Goal: Task Accomplishment & Management: Use online tool/utility

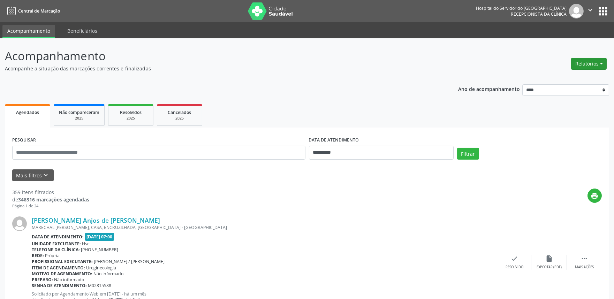
click at [599, 62] on button "Relatórios" at bounding box center [589, 64] width 36 height 12
click at [589, 78] on link "Agendamentos" at bounding box center [569, 79] width 75 height 10
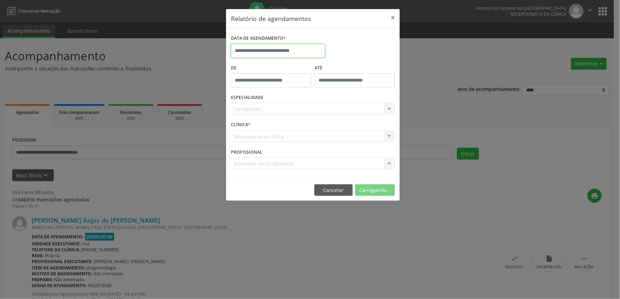
click at [262, 52] on input "text" at bounding box center [278, 51] width 94 height 14
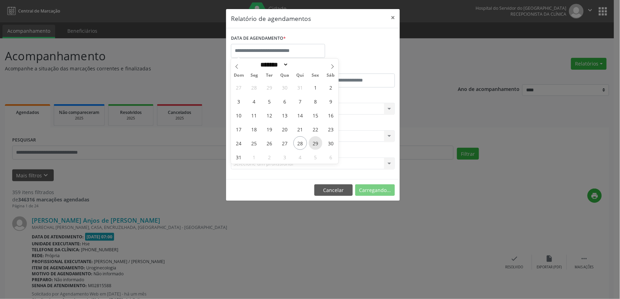
click at [312, 141] on span "29" at bounding box center [316, 143] width 14 height 14
type input "**********"
click at [312, 141] on span "29" at bounding box center [316, 143] width 14 height 14
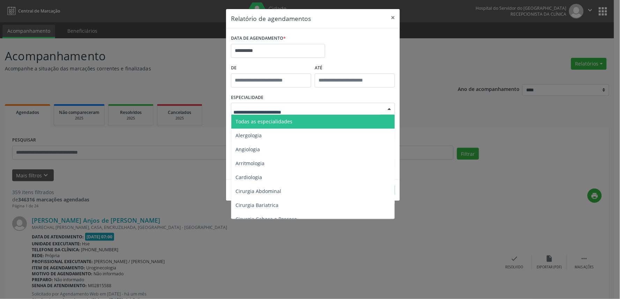
click at [307, 107] on div at bounding box center [313, 109] width 164 height 12
click at [302, 118] on span "Todas as especialidades" at bounding box center [313, 122] width 164 height 14
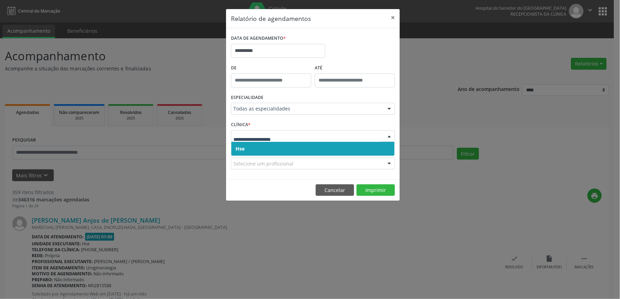
click at [292, 145] on span "Hse" at bounding box center [312, 149] width 163 height 14
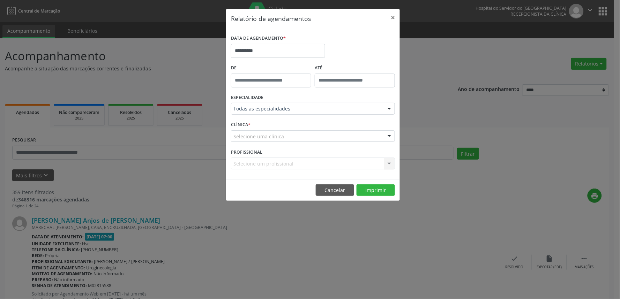
click at [296, 135] on div "Selecione uma clínica" at bounding box center [313, 136] width 164 height 12
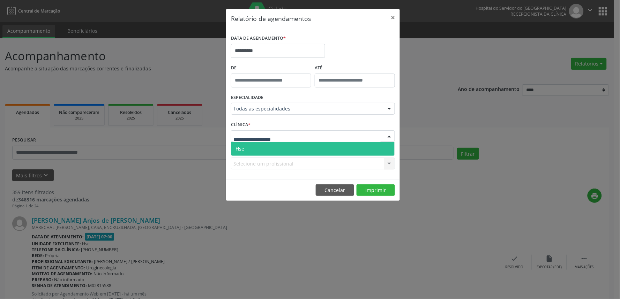
click at [293, 144] on span "Hse" at bounding box center [312, 149] width 163 height 14
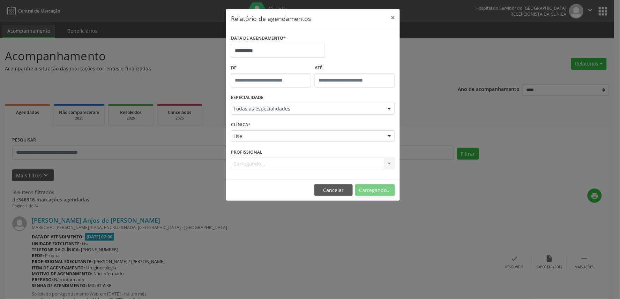
click at [291, 159] on div "Carregando... Nenhum resultado encontrado para: " " Não há nenhuma opção para s…" at bounding box center [313, 164] width 164 height 12
click at [297, 156] on div "PROFISSIONAL Selecione um profissional Todos os profissionais [PERSON_NAME] Int…" at bounding box center [312, 160] width 167 height 27
click at [299, 164] on div "Selecione um profissional" at bounding box center [313, 164] width 164 height 12
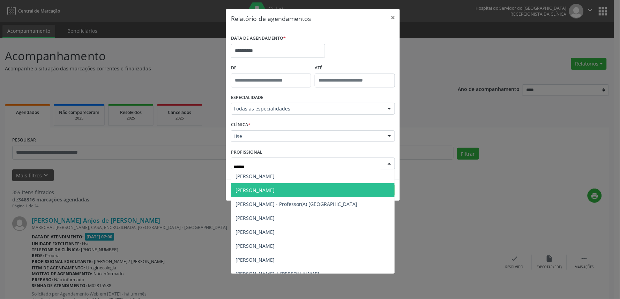
click at [275, 192] on span "[PERSON_NAME]" at bounding box center [254, 190] width 39 height 7
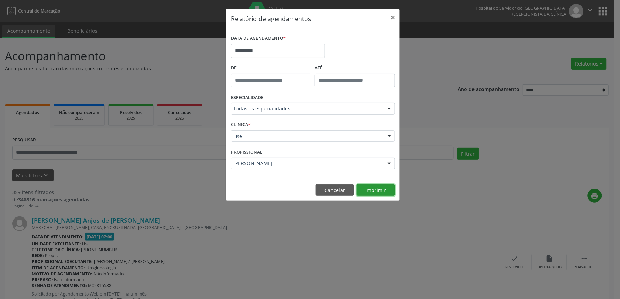
click at [378, 188] on button "Imprimir" at bounding box center [375, 191] width 38 height 12
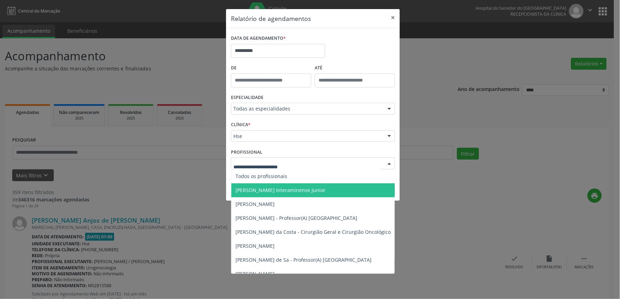
click at [309, 159] on div at bounding box center [313, 164] width 164 height 12
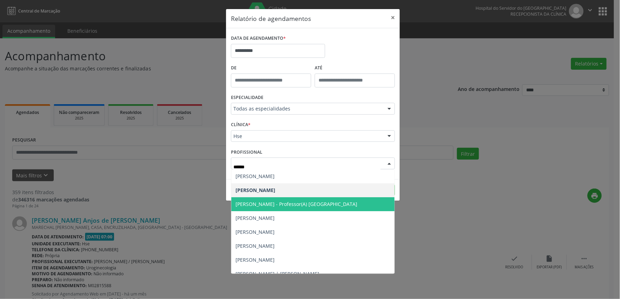
click at [329, 201] on span "[PERSON_NAME] - Professor(A) [GEOGRAPHIC_DATA]" at bounding box center [296, 204] width 122 height 7
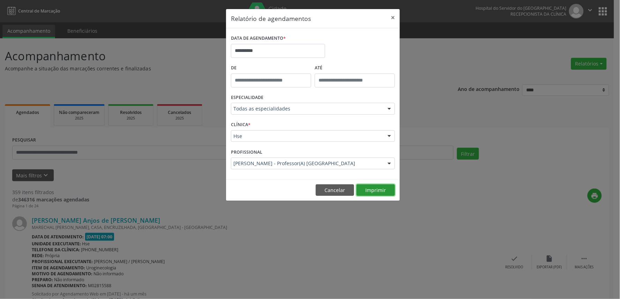
click at [375, 195] on button "Imprimir" at bounding box center [375, 191] width 38 height 12
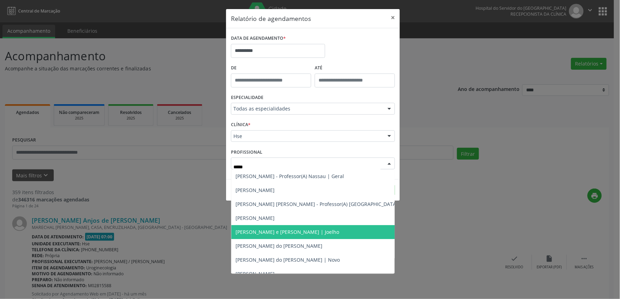
click at [306, 235] on span "[PERSON_NAME] e [PERSON_NAME] | Joelho" at bounding box center [287, 232] width 104 height 7
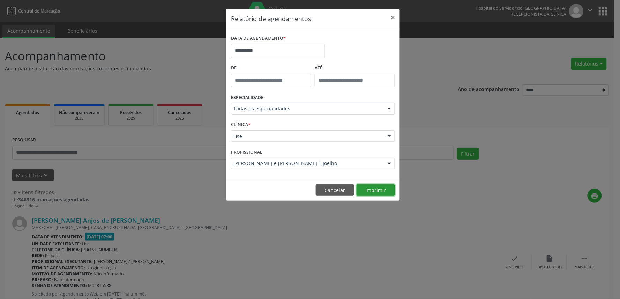
click at [366, 190] on button "Imprimir" at bounding box center [375, 191] width 38 height 12
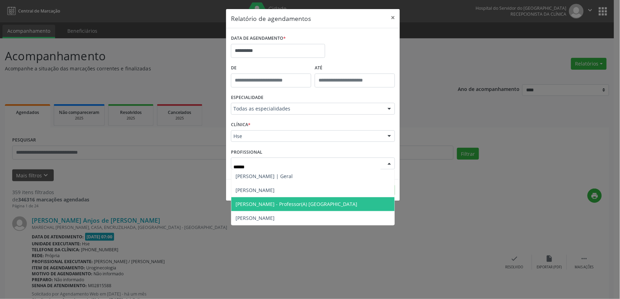
type input "*******"
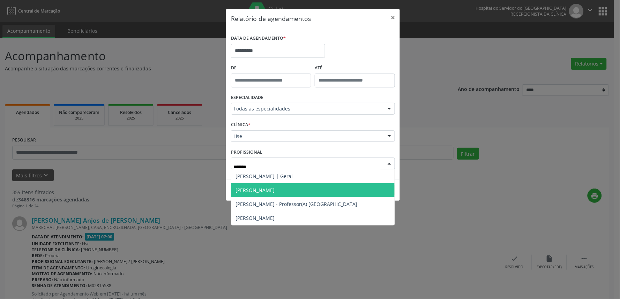
click at [326, 193] on span "[PERSON_NAME]" at bounding box center [312, 190] width 163 height 14
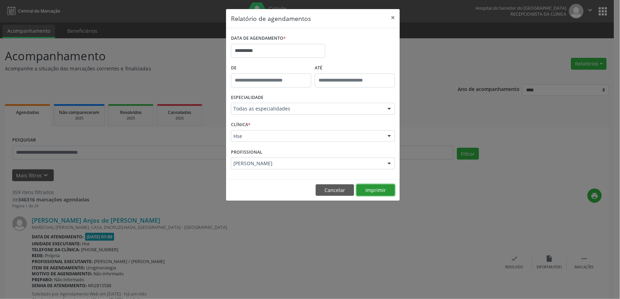
click at [368, 189] on button "Imprimir" at bounding box center [375, 191] width 38 height 12
click at [333, 194] on button "Cancelar" at bounding box center [335, 191] width 38 height 12
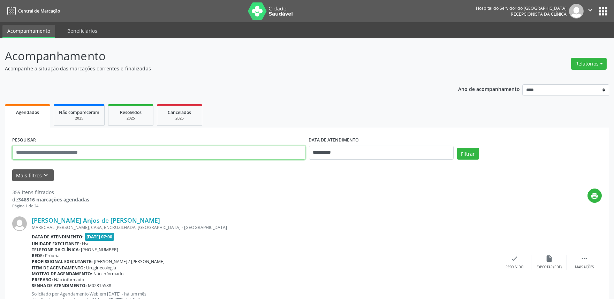
click at [125, 154] on input "text" at bounding box center [158, 153] width 293 height 14
type input "**********"
click at [388, 148] on input "**********" at bounding box center [381, 153] width 145 height 14
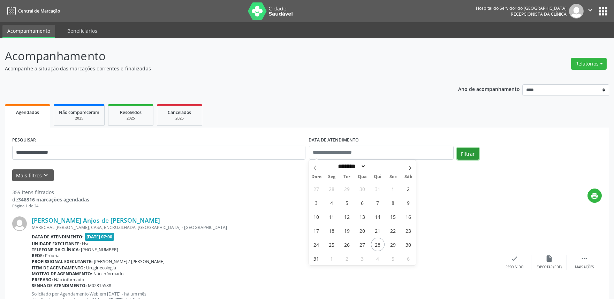
click at [469, 152] on button "Filtrar" at bounding box center [468, 154] width 22 height 12
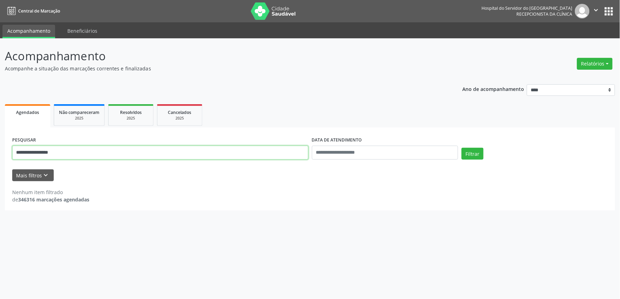
click at [80, 155] on input "**********" at bounding box center [160, 153] width 296 height 14
type input "**********"
click at [461, 148] on button "Filtrar" at bounding box center [472, 154] width 22 height 12
drag, startPoint x: 60, startPoint y: 159, endPoint x: 0, endPoint y: 165, distance: 59.9
click at [0, 165] on div "**********" at bounding box center [310, 168] width 620 height 261
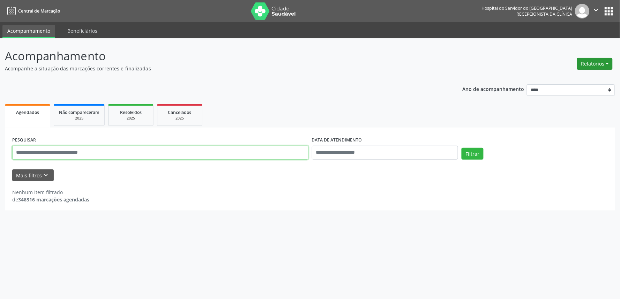
click at [595, 65] on button "Relatórios" at bounding box center [595, 64] width 36 height 12
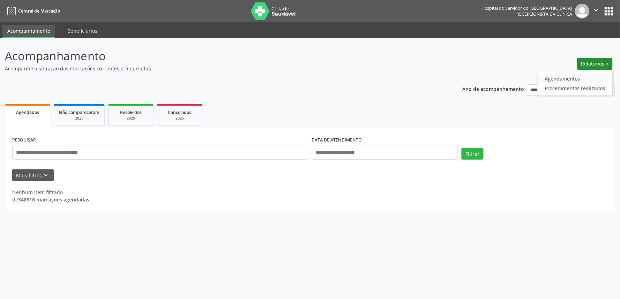
click at [585, 79] on link "Agendamentos" at bounding box center [575, 79] width 75 height 10
select select "*"
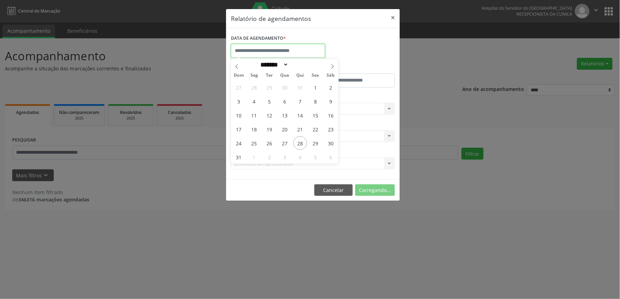
click at [293, 54] on input "text" at bounding box center [278, 51] width 94 height 14
click at [317, 143] on span "29" at bounding box center [316, 143] width 14 height 14
type input "**********"
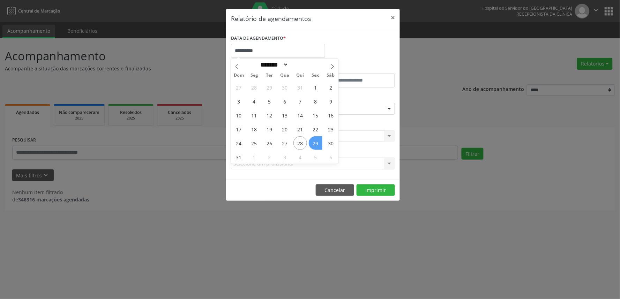
click at [317, 143] on span "29" at bounding box center [316, 143] width 14 height 14
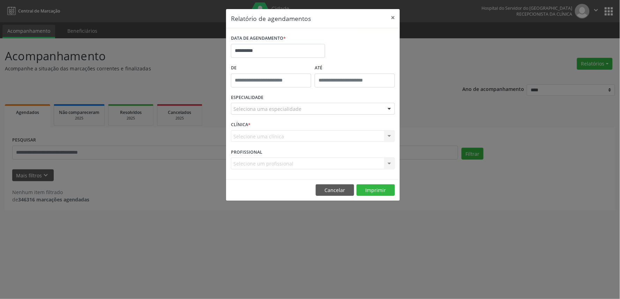
click at [273, 104] on div "Seleciona uma especialidade" at bounding box center [313, 109] width 164 height 12
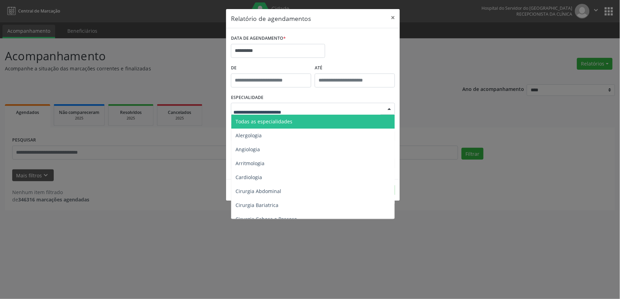
click at [273, 122] on span "Todas as especialidades" at bounding box center [263, 121] width 57 height 7
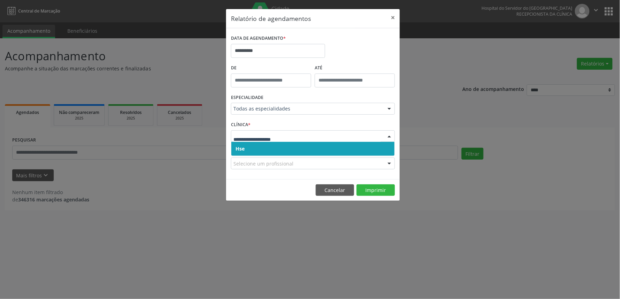
click at [293, 151] on span "Hse" at bounding box center [312, 149] width 163 height 14
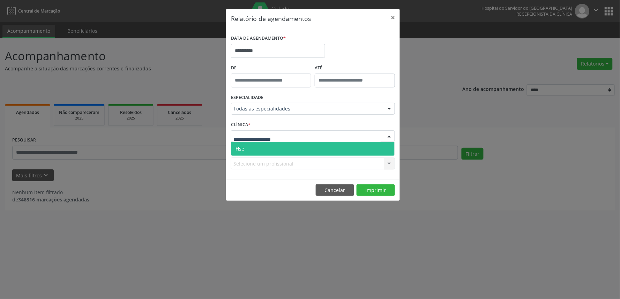
drag, startPoint x: 298, startPoint y: 139, endPoint x: 301, endPoint y: 150, distance: 11.8
click at [299, 140] on div at bounding box center [313, 136] width 164 height 12
click at [301, 150] on span "Hse" at bounding box center [312, 149] width 163 height 14
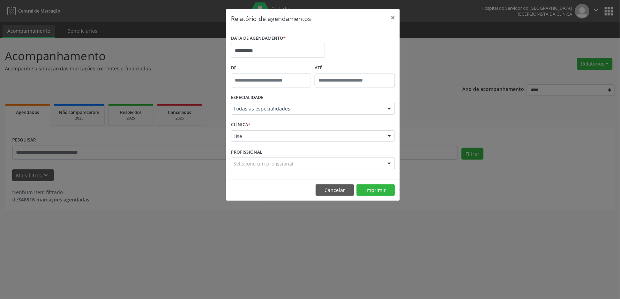
click at [320, 158] on div "Selecione um profissional" at bounding box center [313, 164] width 164 height 12
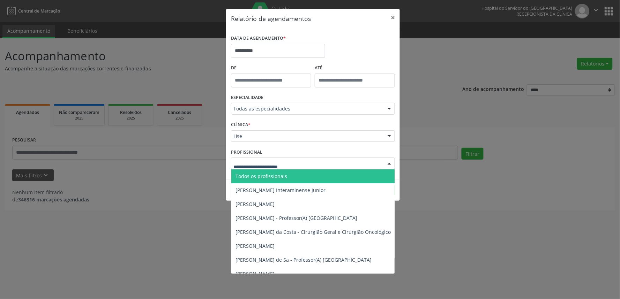
click at [328, 172] on span "Todos os profissionais" at bounding box center [348, 177] width 235 height 14
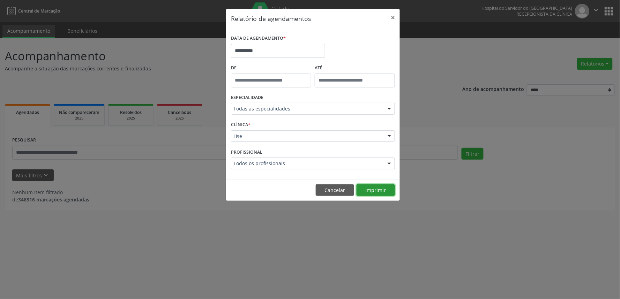
click at [375, 187] on button "Imprimir" at bounding box center [375, 191] width 38 height 12
click at [274, 159] on div "Todos os profissionais" at bounding box center [313, 164] width 164 height 12
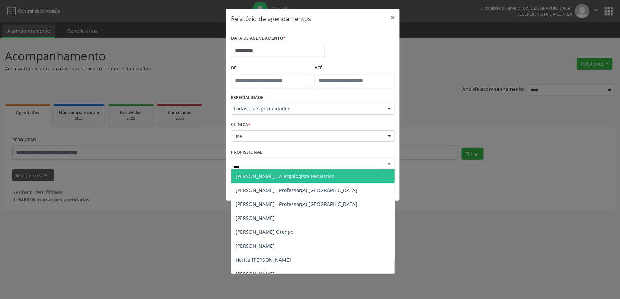
type input "****"
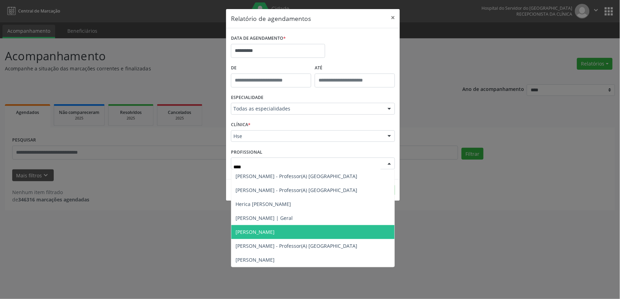
click at [275, 229] on span "[PERSON_NAME]" at bounding box center [254, 232] width 39 height 7
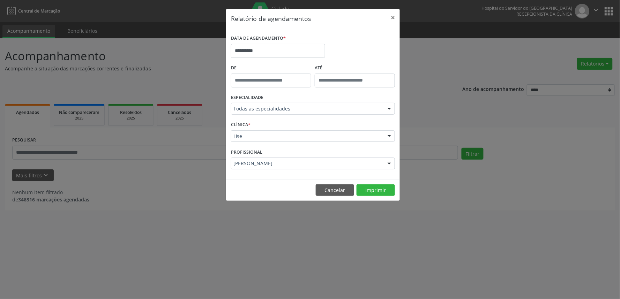
click at [371, 183] on footer "Cancelar Imprimir" at bounding box center [313, 190] width 174 height 22
click at [371, 187] on button "Imprimir" at bounding box center [375, 191] width 38 height 12
click at [391, 17] on button "×" at bounding box center [393, 17] width 14 height 17
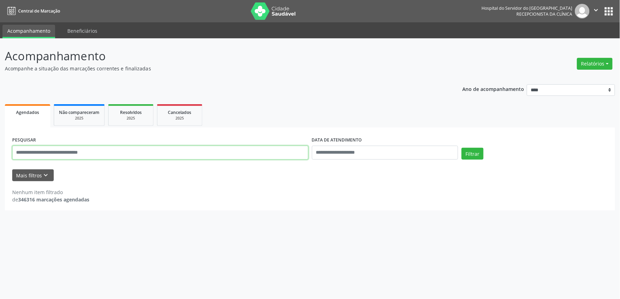
click at [85, 152] on input "text" at bounding box center [160, 153] width 296 height 14
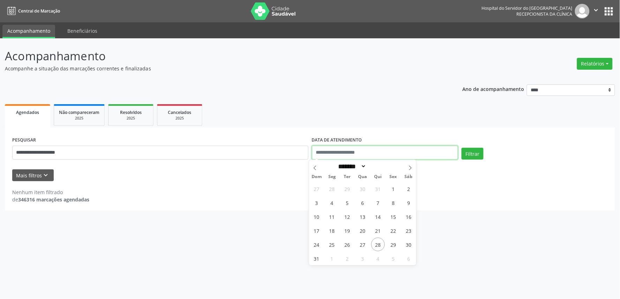
click at [461, 148] on button "Filtrar" at bounding box center [472, 154] width 22 height 12
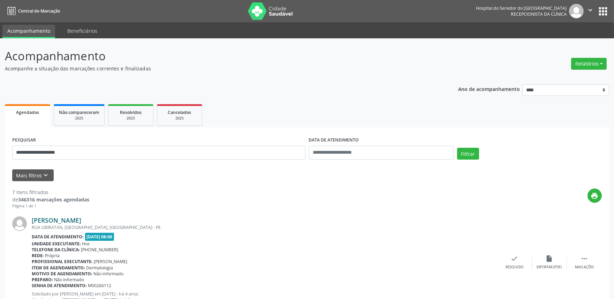
click at [81, 219] on link "[PERSON_NAME]" at bounding box center [57, 221] width 50 height 8
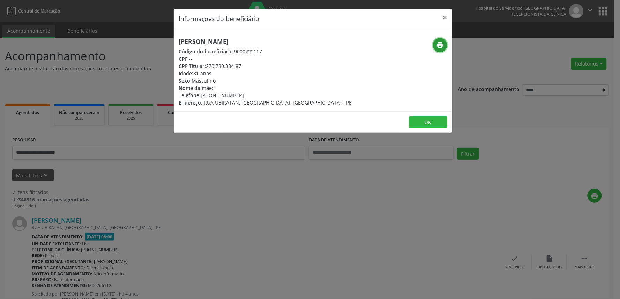
click at [439, 47] on icon "print" at bounding box center [440, 45] width 8 height 8
click at [443, 20] on button "×" at bounding box center [445, 17] width 14 height 17
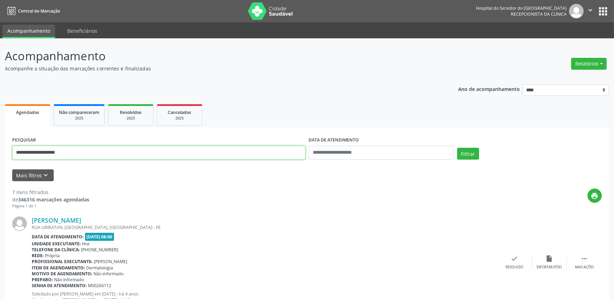
click at [119, 149] on input "**********" at bounding box center [158, 153] width 293 height 14
type input "*"
click at [466, 153] on button "Filtrar" at bounding box center [468, 154] width 22 height 12
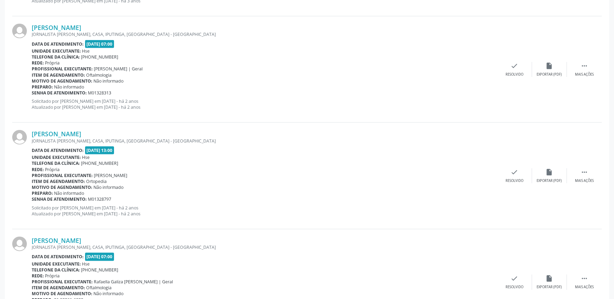
scroll to position [1539, 0]
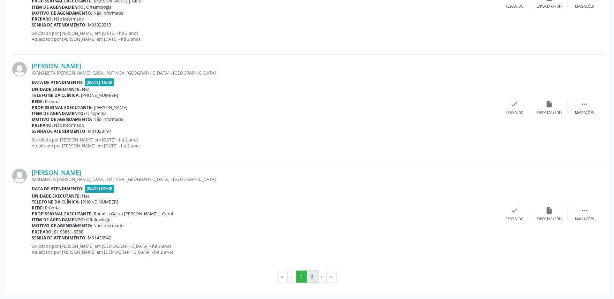
click at [315, 277] on button "2" at bounding box center [312, 277] width 11 height 12
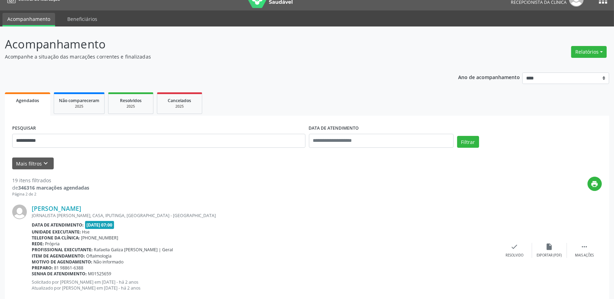
scroll to position [0, 0]
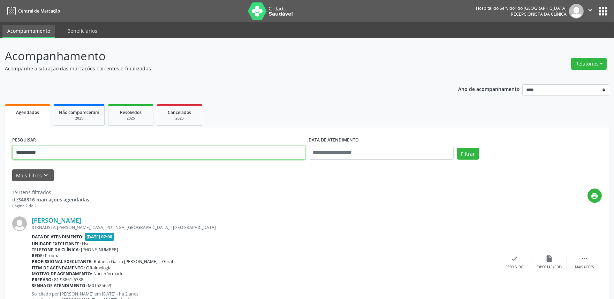
click at [69, 152] on input "**********" at bounding box center [158, 153] width 293 height 14
type input "*"
type input "**********"
click at [469, 154] on button "Filtrar" at bounding box center [468, 154] width 22 height 12
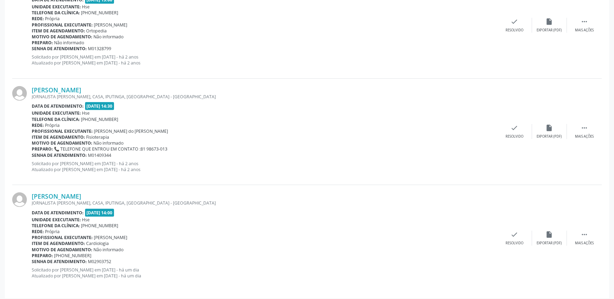
scroll to position [773, 0]
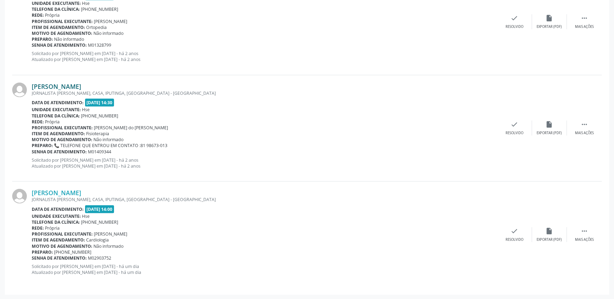
click at [81, 83] on link "[PERSON_NAME]" at bounding box center [57, 87] width 50 height 8
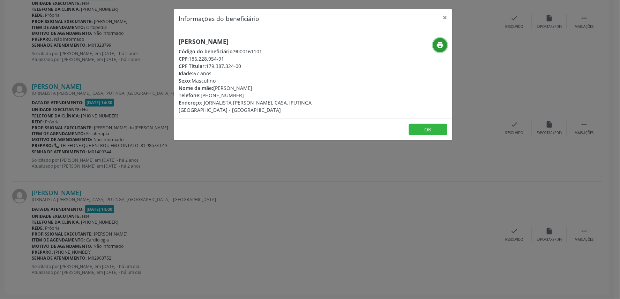
click at [444, 48] on button "print" at bounding box center [440, 45] width 14 height 14
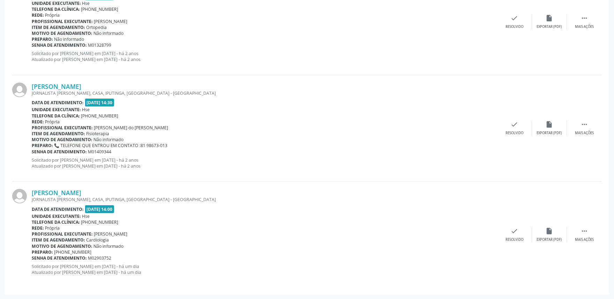
click at [355, 135] on div "Item de agendamento: Fisioterapia" at bounding box center [265, 134] width 466 height 6
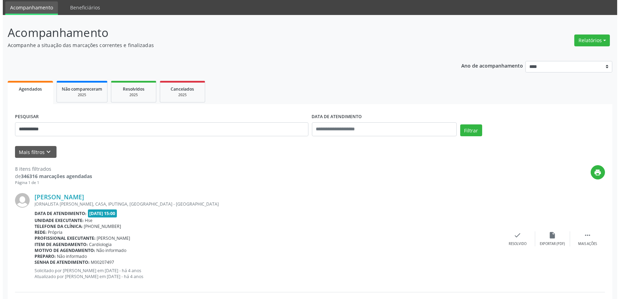
scroll to position [0, 0]
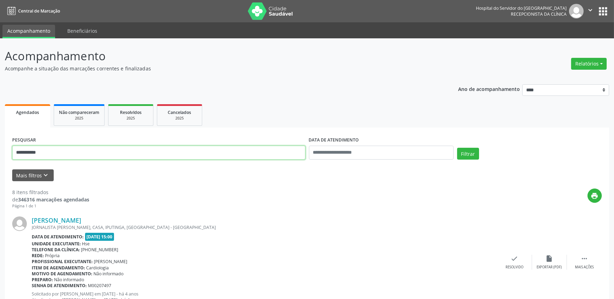
drag, startPoint x: 67, startPoint y: 157, endPoint x: 0, endPoint y: 159, distance: 67.4
click at [592, 66] on button "Relatórios" at bounding box center [589, 64] width 36 height 12
click at [577, 75] on link "Agendamentos" at bounding box center [569, 79] width 75 height 10
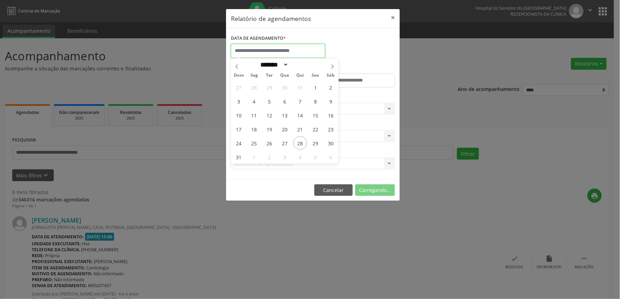
click at [276, 53] on input "text" at bounding box center [278, 51] width 94 height 14
click at [305, 144] on span "28" at bounding box center [300, 143] width 14 height 14
type input "**********"
click at [305, 144] on span "28" at bounding box center [300, 143] width 14 height 14
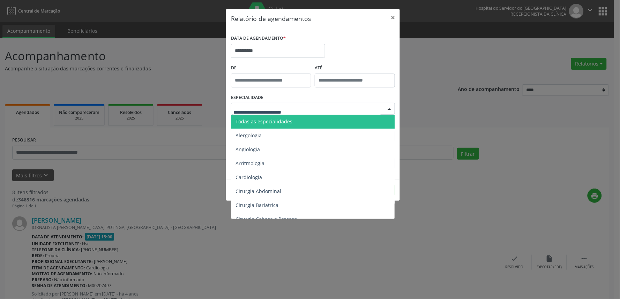
click at [314, 106] on div at bounding box center [313, 109] width 164 height 12
click at [300, 121] on span "Todas as especialidades" at bounding box center [313, 122] width 164 height 14
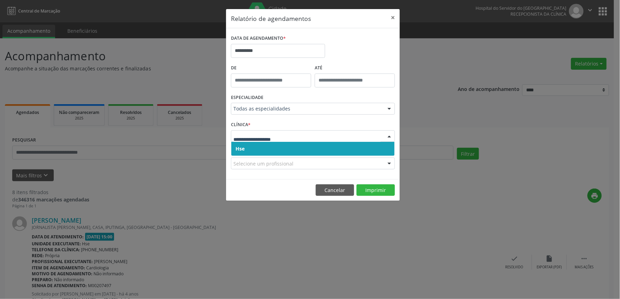
click at [299, 147] on span "Hse" at bounding box center [312, 149] width 163 height 14
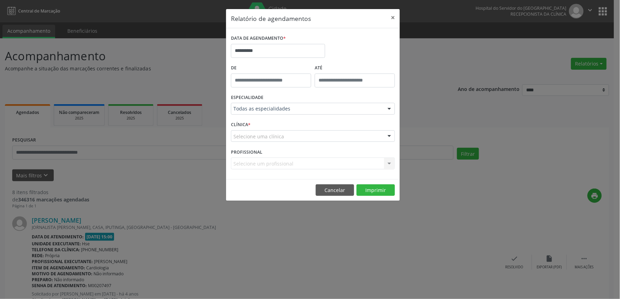
click at [300, 134] on div "Selecione uma clínica" at bounding box center [313, 136] width 164 height 12
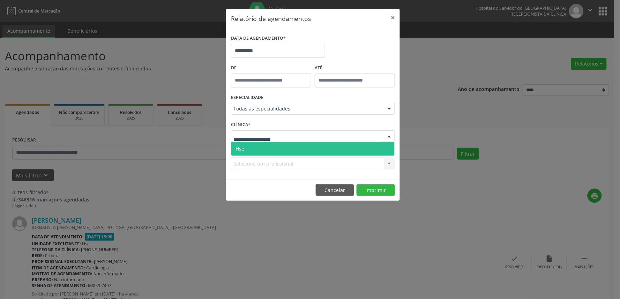
click at [301, 144] on span "Hse" at bounding box center [312, 149] width 163 height 14
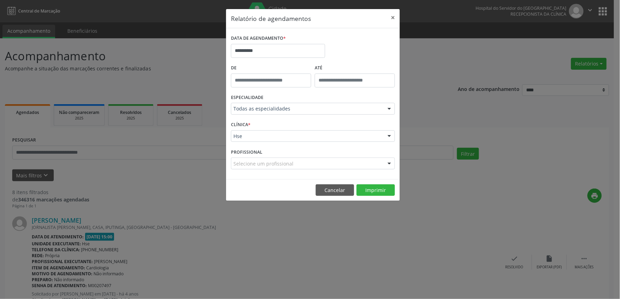
click at [302, 163] on div "Selecione um profissional" at bounding box center [313, 164] width 164 height 12
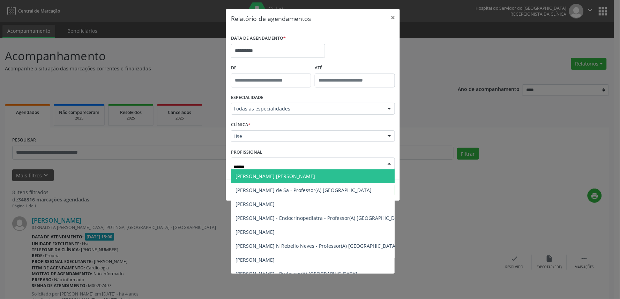
type input "*******"
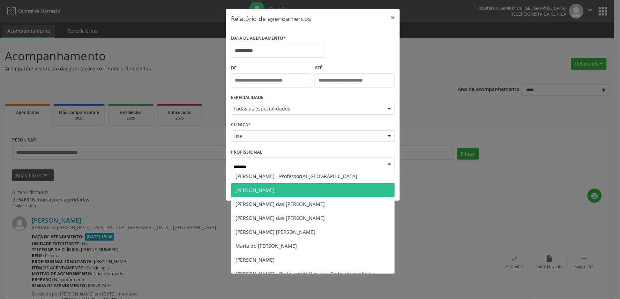
click at [267, 192] on span "[PERSON_NAME]" at bounding box center [254, 190] width 39 height 7
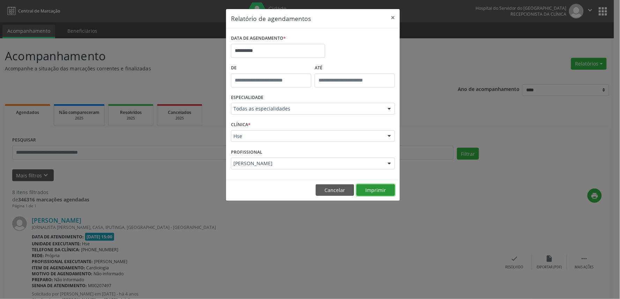
click at [382, 189] on button "Imprimir" at bounding box center [375, 191] width 38 height 12
